Goal: Information Seeking & Learning: Find specific page/section

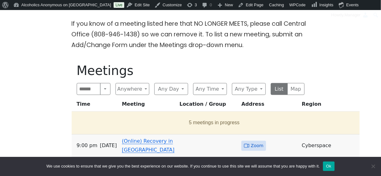
scroll to position [215, 0]
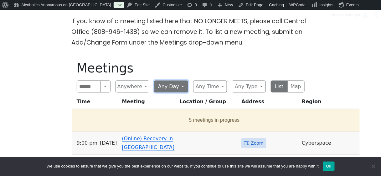
click at [183, 86] on button "Any Day" at bounding box center [171, 86] width 34 height 12
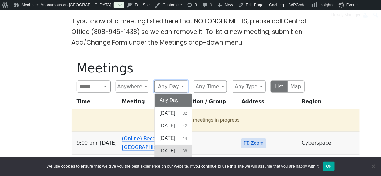
scroll to position [13, 0]
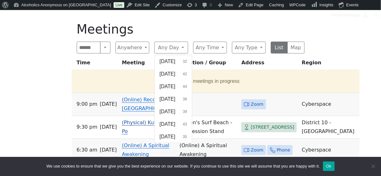
click at [170, 123] on span "Friday" at bounding box center [168, 124] width 16 height 8
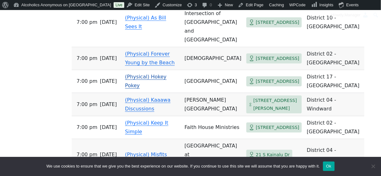
scroll to position [1029, 0]
click at [148, 65] on link "(Physical) Forever Young by the Beach" at bounding box center [150, 57] width 50 height 15
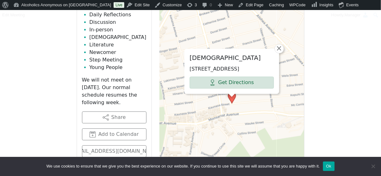
scroll to position [383, 0]
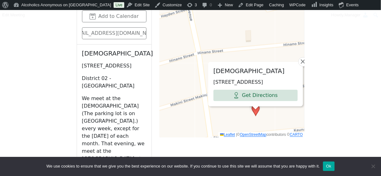
scroll to position [499, 0]
